Goal: Task Accomplishment & Management: Manage account settings

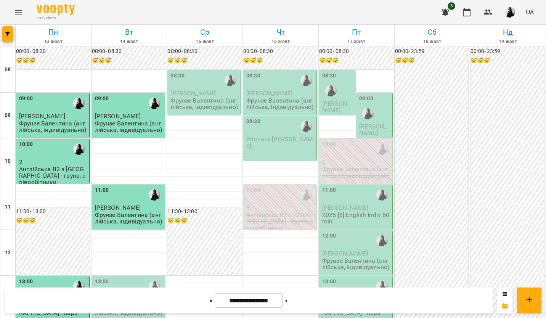
scroll to position [191, 0]
click at [116, 295] on span "[PERSON_NAME]" at bounding box center [118, 298] width 46 height 7
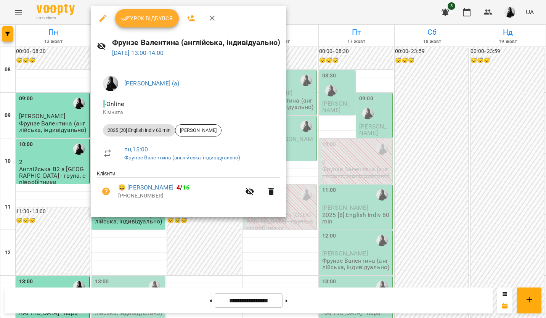
click at [157, 17] on span "Урок відбувся" at bounding box center [147, 18] width 52 height 9
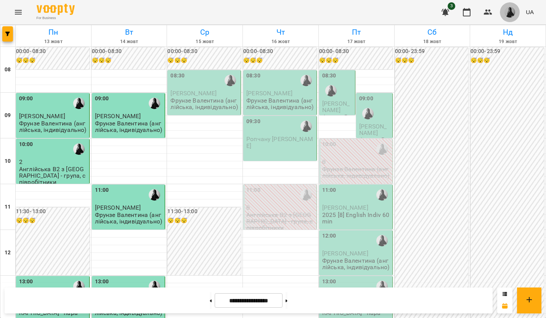
click at [505, 11] on img "button" at bounding box center [509, 12] width 11 height 11
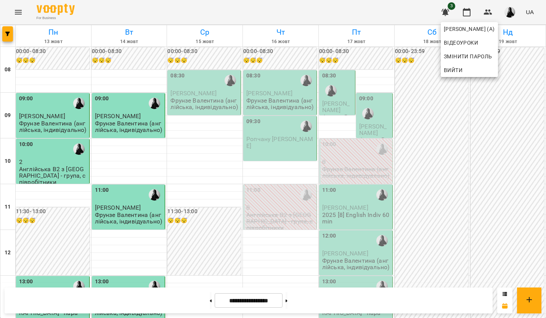
click at [208, 10] on div at bounding box center [273, 159] width 546 height 318
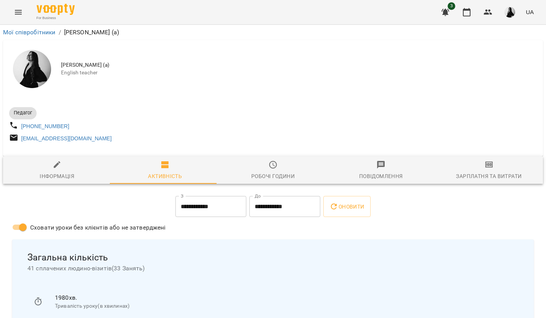
click at [466, 172] on span "Зарплатня та Витрати" at bounding box center [488, 170] width 99 height 21
